Goal: Check status: Check status

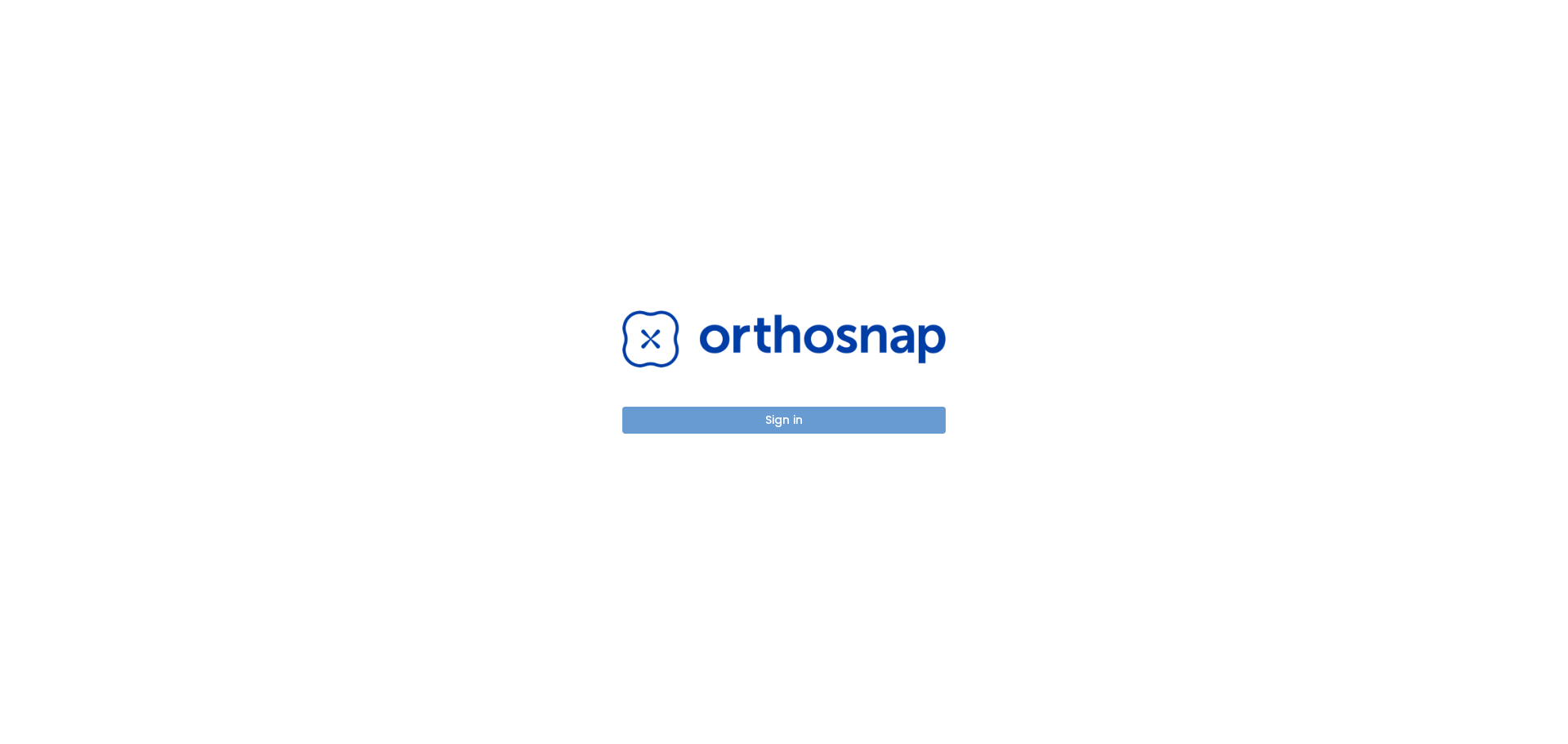
click at [794, 428] on button "Sign in" at bounding box center [784, 420] width 324 height 27
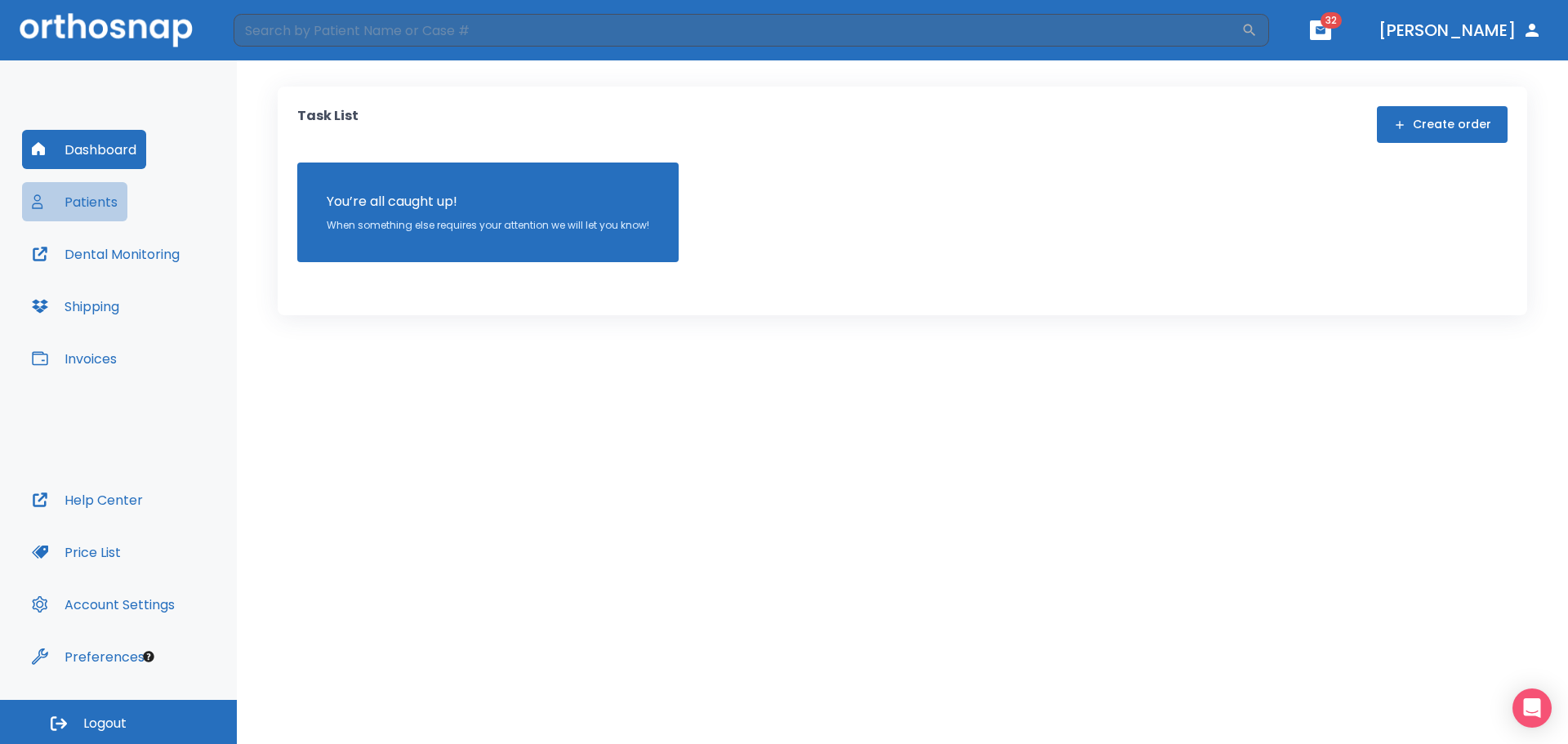
click at [95, 205] on button "Patients" at bounding box center [75, 202] width 105 height 40
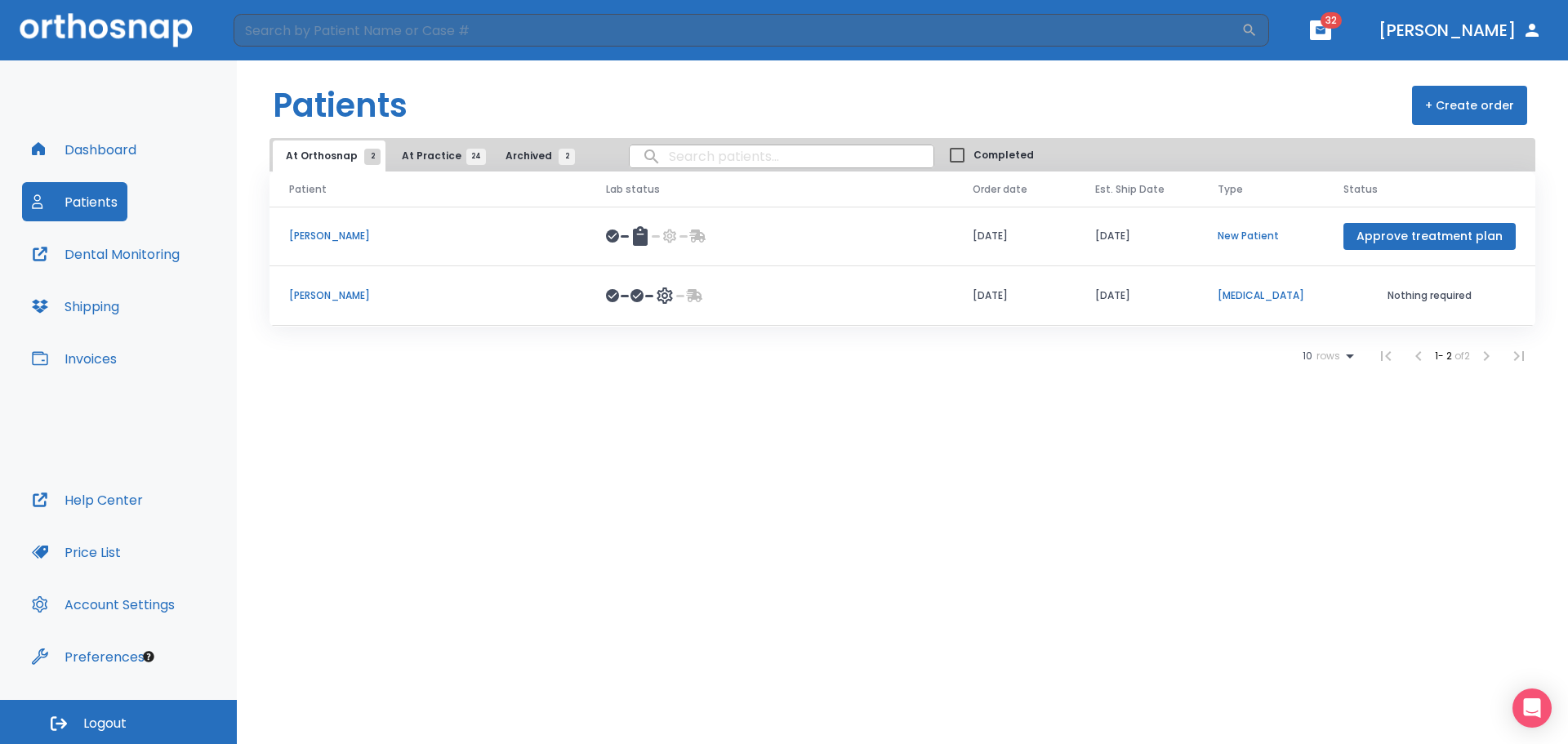
click at [345, 295] on p "[PERSON_NAME]" at bounding box center [427, 295] width 278 height 15
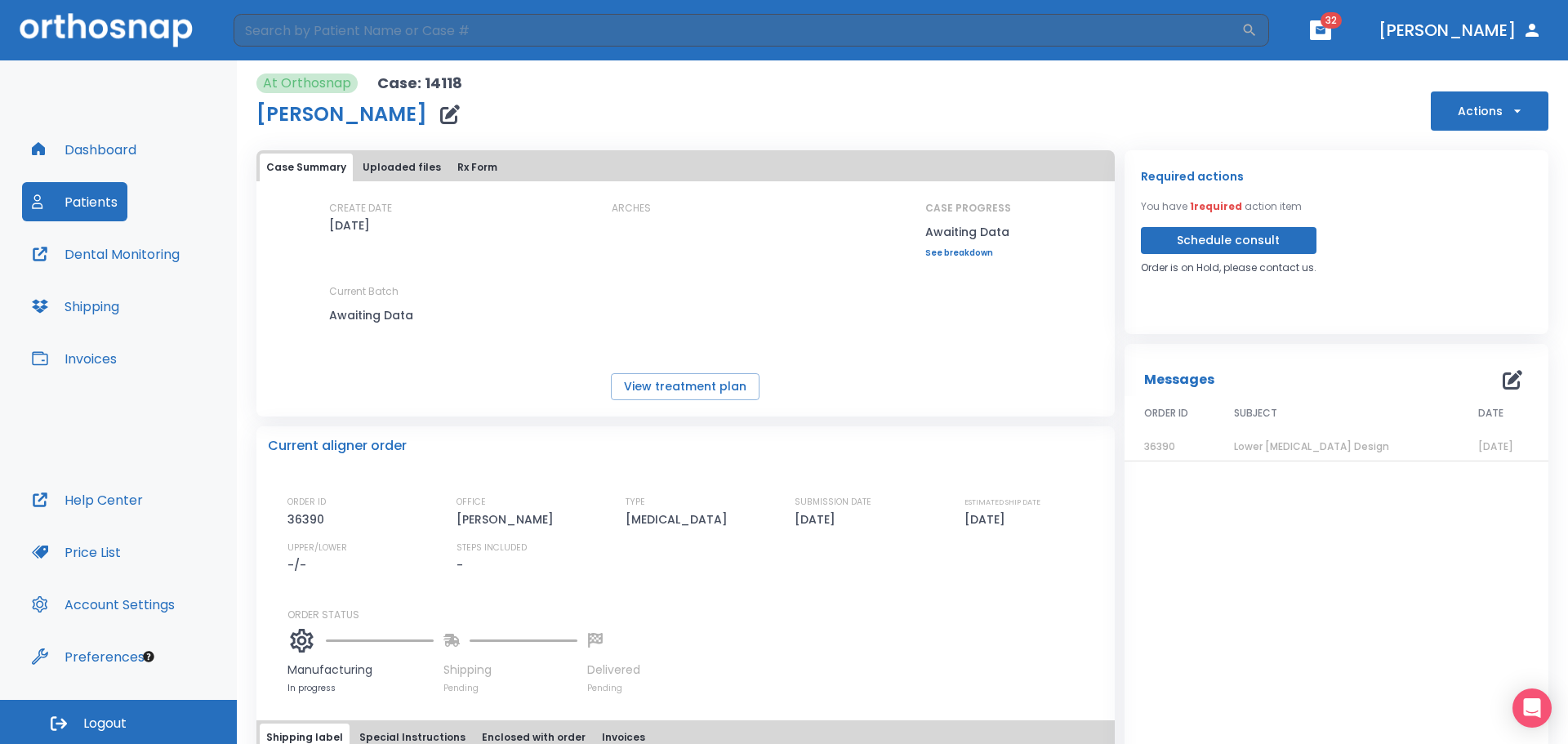
scroll to position [114, 0]
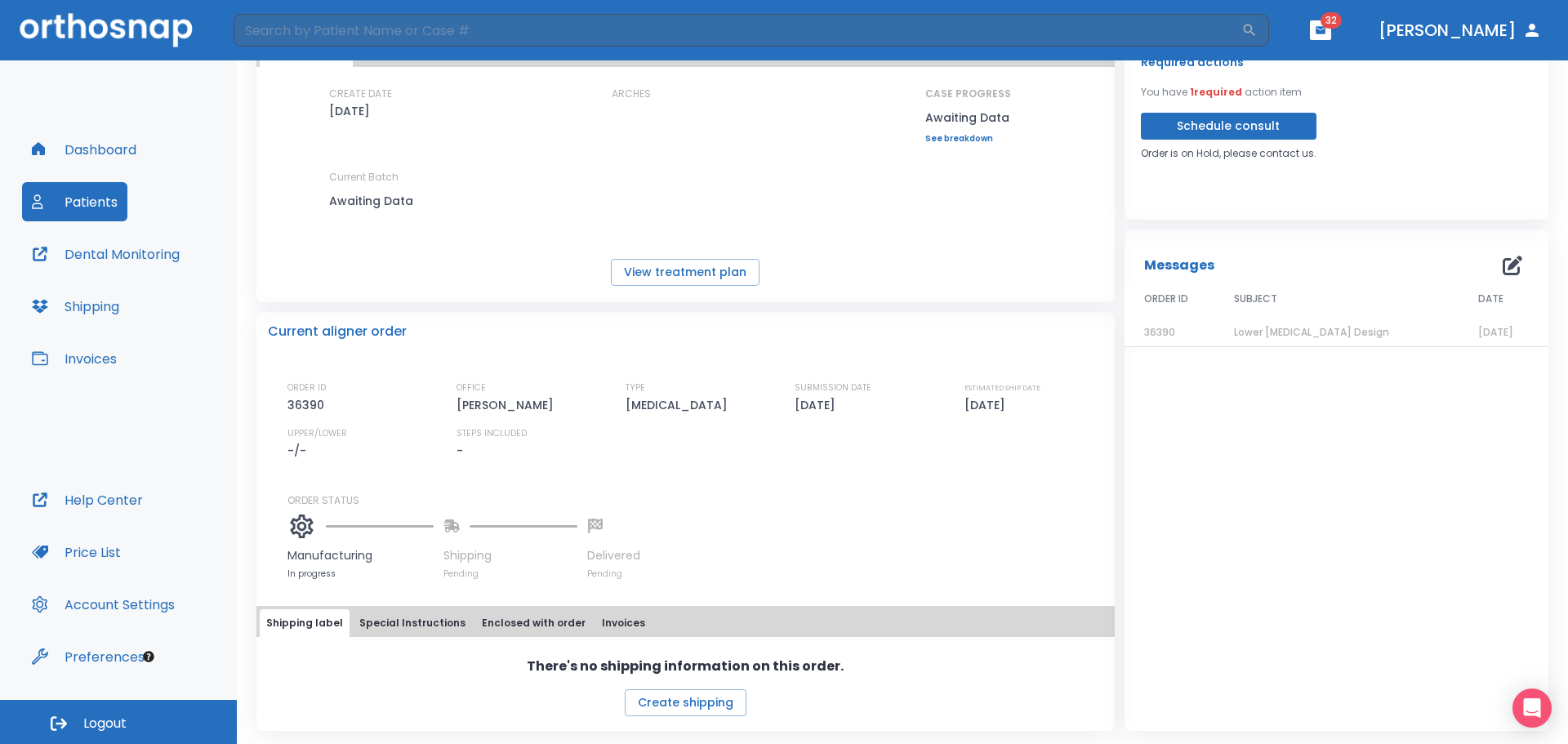
click at [415, 626] on button "Special Instructions" at bounding box center [412, 623] width 119 height 28
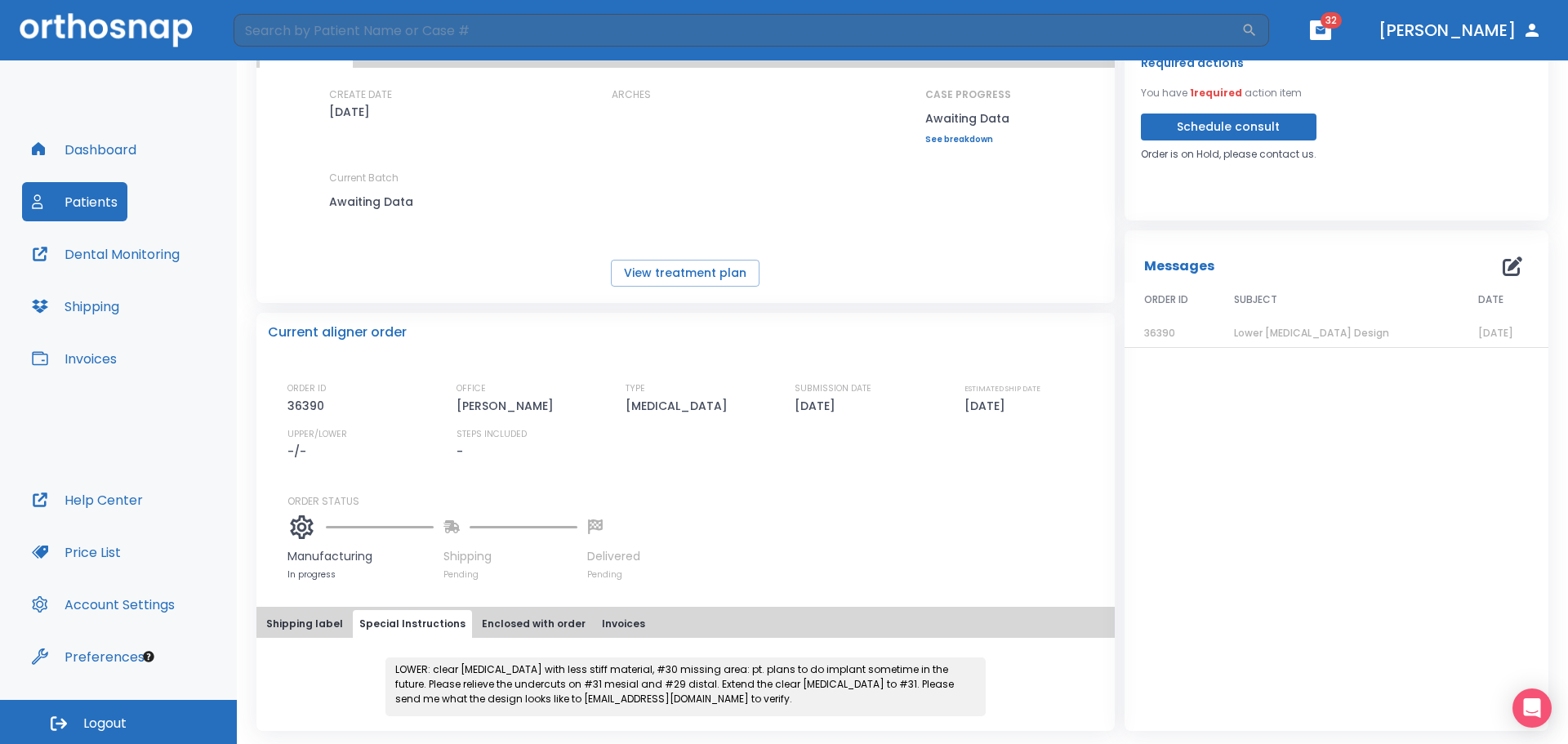
scroll to position [0, 0]
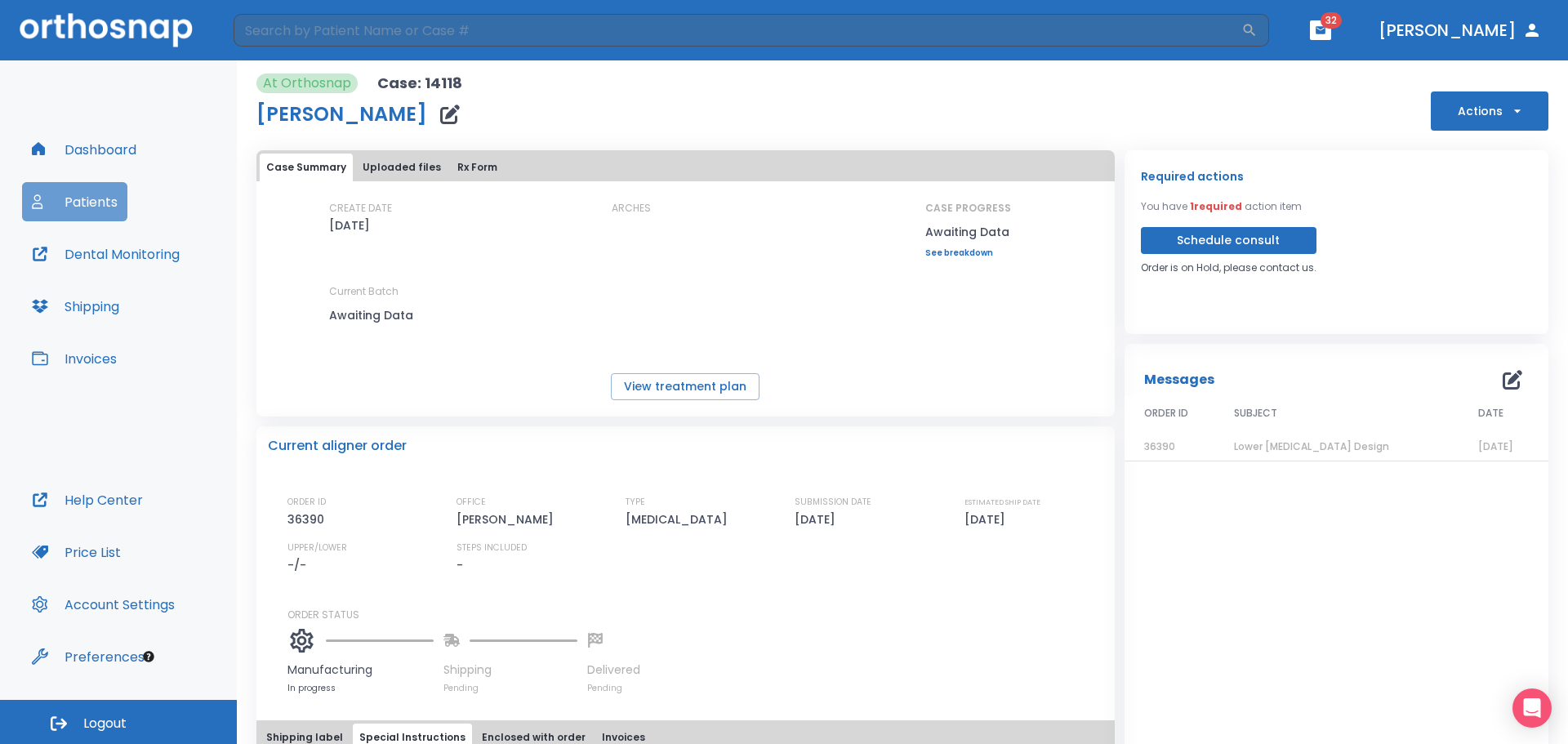
click at [92, 212] on button "Patients" at bounding box center [75, 202] width 105 height 40
